Goal: Navigation & Orientation: Find specific page/section

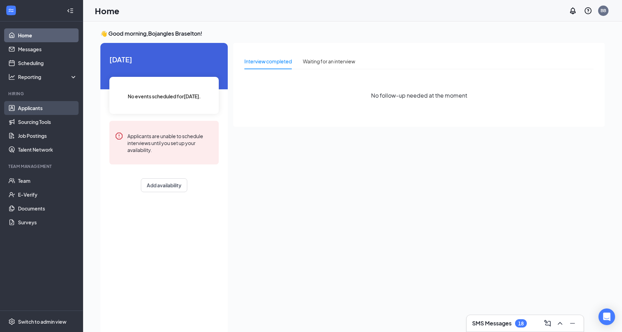
click at [37, 111] on link "Applicants" at bounding box center [47, 108] width 59 height 14
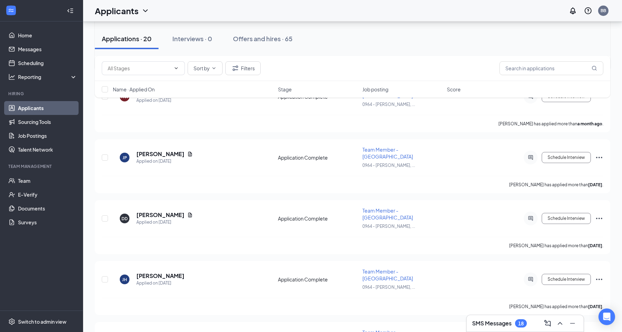
scroll to position [921, 0]
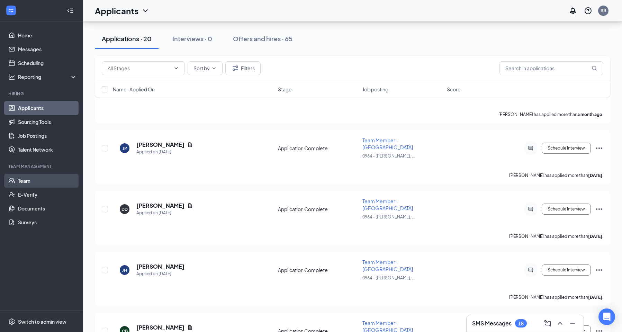
click at [27, 181] on link "Team" at bounding box center [47, 181] width 59 height 14
